Goal: Information Seeking & Learning: Find specific fact

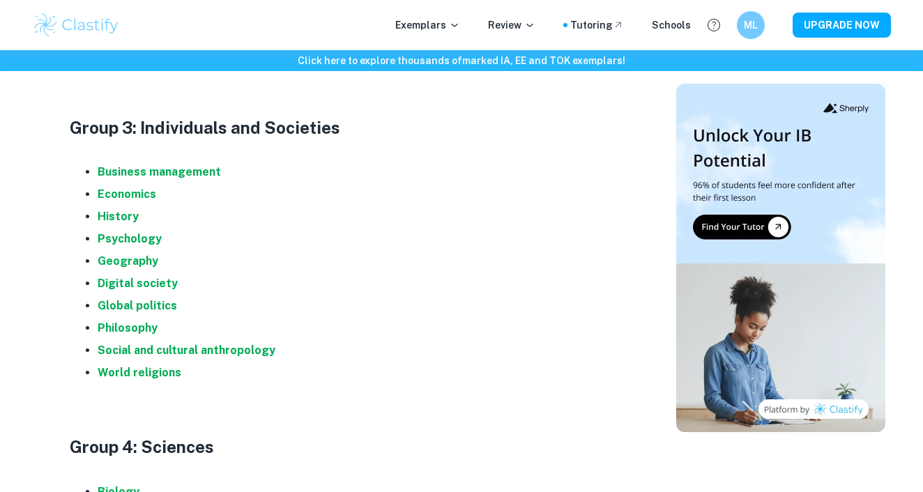
scroll to position [1067, 0]
click at [146, 165] on strong "Business management" at bounding box center [159, 171] width 123 height 13
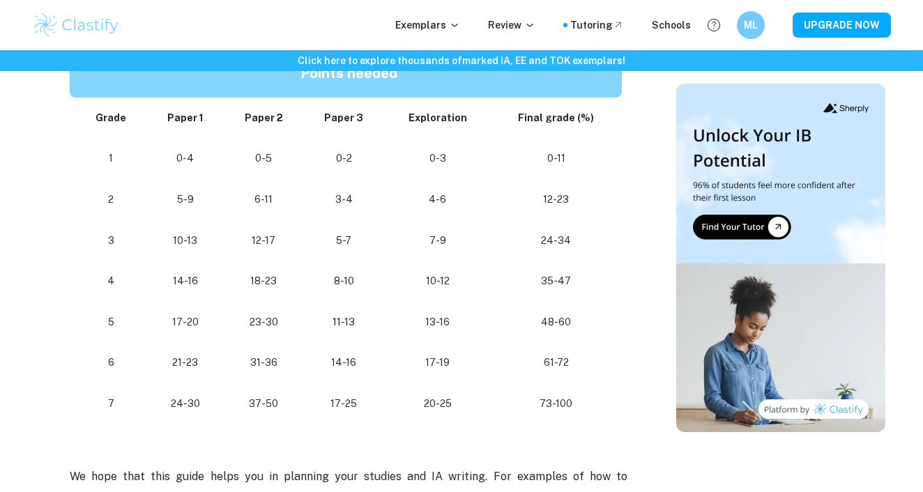
scroll to position [1287, 0]
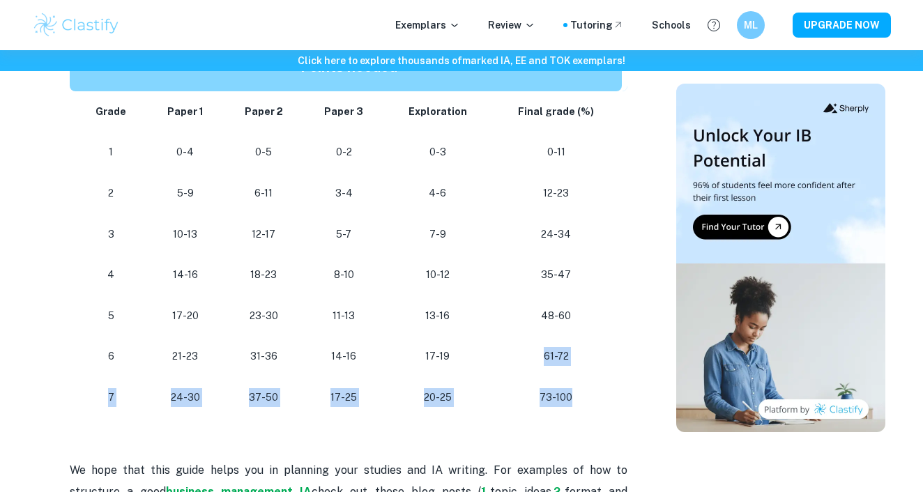
drag, startPoint x: 577, startPoint y: 389, endPoint x: 505, endPoint y: 349, distance: 82.7
click at [505, 349] on tbody "Grade Paper 1 Paper 2 Paper 3 Exploration Final grade (%) 1 0-4 0-5 0-2 0-3 0-1…" at bounding box center [349, 254] width 558 height 327
click at [504, 349] on p "61-72" at bounding box center [556, 356] width 109 height 19
drag, startPoint x: 509, startPoint y: 349, endPoint x: 572, endPoint y: 390, distance: 75.6
click at [572, 390] on tbody "Grade Paper 1 Paper 2 Paper 3 Exploration Final grade (%) 1 0-4 0-5 0-2 0-3 0-1…" at bounding box center [349, 254] width 558 height 327
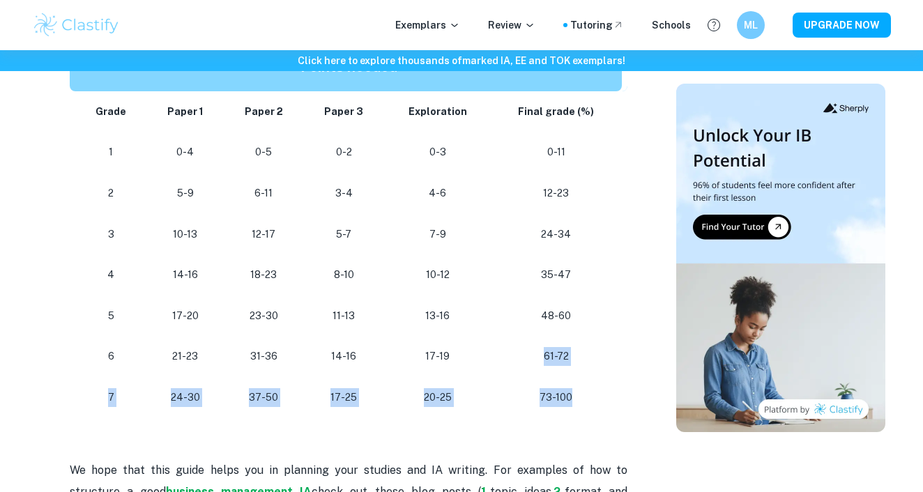
click at [572, 390] on p "73-100" at bounding box center [556, 397] width 109 height 19
drag, startPoint x: 597, startPoint y: 390, endPoint x: 503, endPoint y: 335, distance: 108.7
click at [503, 336] on tbody "Grade Paper 1 Paper 2 Paper 3 Exploration Final grade (%) 1 0-4 0-5 0-2 0-3 0-1…" at bounding box center [349, 254] width 558 height 327
click at [503, 336] on td "61-72" at bounding box center [559, 356] width 137 height 41
drag, startPoint x: 540, startPoint y: 332, endPoint x: 587, endPoint y: 395, distance: 78.2
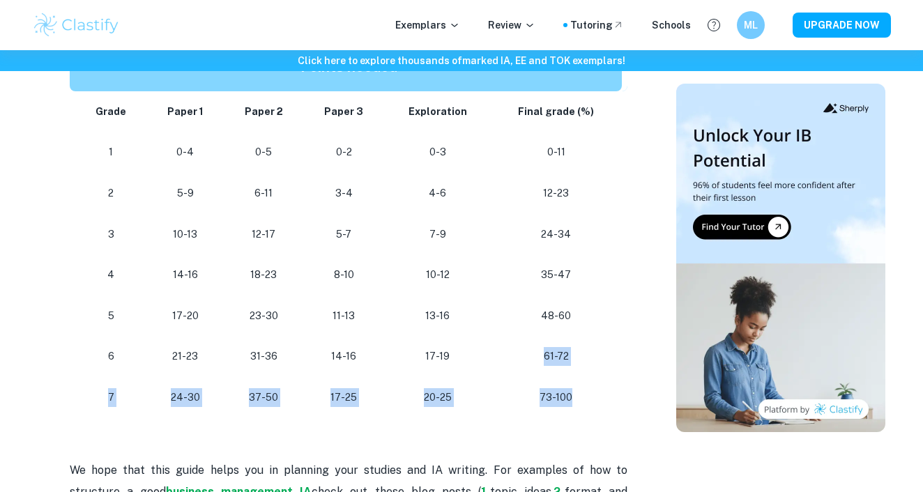
click at [595, 394] on tbody "Grade Paper 1 Paper 2 Paper 3 Exploration Final grade (%) 1 0-4 0-5 0-2 0-3 0-1…" at bounding box center [349, 254] width 558 height 327
click at [587, 395] on p "73-100" at bounding box center [556, 397] width 109 height 19
drag, startPoint x: 596, startPoint y: 395, endPoint x: 543, endPoint y: 346, distance: 71.6
click at [543, 347] on tbody "Grade Paper 1 Paper 2 Paper 3 Exploration Final grade (%) 1 0-4 0-5 0-2 0-3 0-1…" at bounding box center [349, 254] width 558 height 327
click at [543, 347] on p "61-72" at bounding box center [556, 356] width 109 height 19
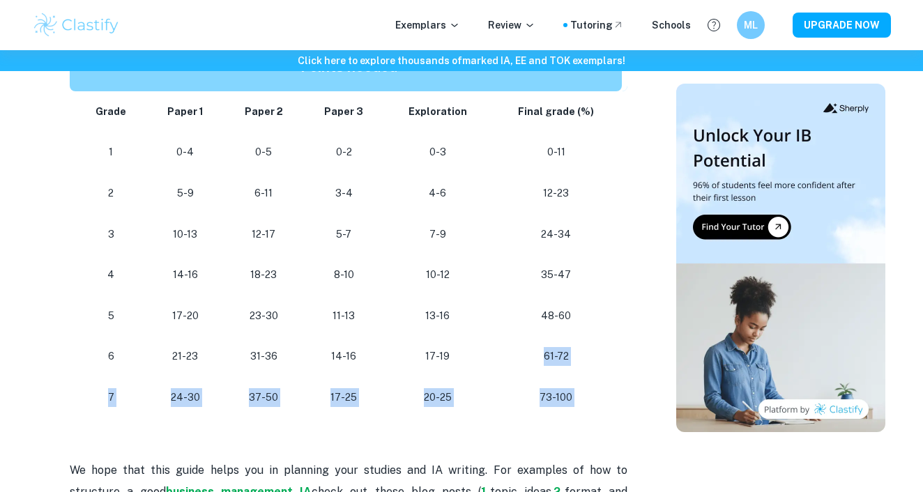
drag, startPoint x: 543, startPoint y: 347, endPoint x: 590, endPoint y: 397, distance: 69.0
click at [591, 399] on tbody "Grade Paper 1 Paper 2 Paper 3 Exploration Final grade (%) 1 0-4 0-5 0-2 0-3 0-1…" at bounding box center [349, 254] width 558 height 327
click at [590, 397] on td "73-100" at bounding box center [559, 397] width 137 height 41
